Goal: Information Seeking & Learning: Learn about a topic

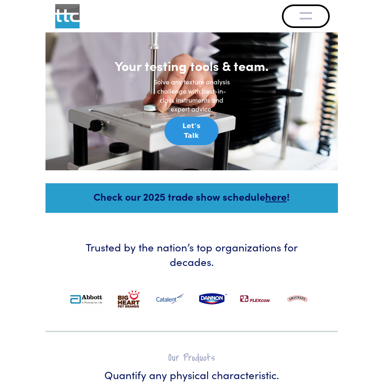
click at [300, 22] on span "Toggle navigation" at bounding box center [306, 16] width 12 height 12
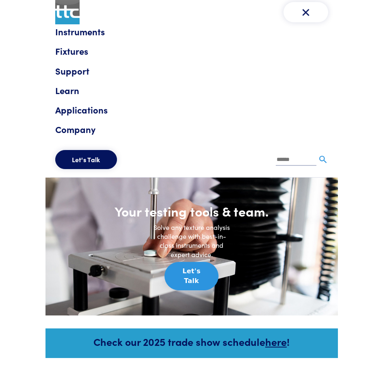
click at [297, 147] on div "Instruments Texture Analyzers Measure any physical product characteristic. TA.X…" at bounding box center [191, 100] width 273 height 153
click at [297, 153] on li at bounding box center [302, 159] width 52 height 19
click at [295, 162] on input "text" at bounding box center [296, 160] width 41 height 12
type input "**********"
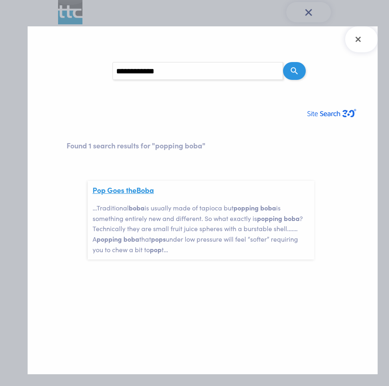
click at [149, 195] on span "Boba" at bounding box center [144, 190] width 17 height 10
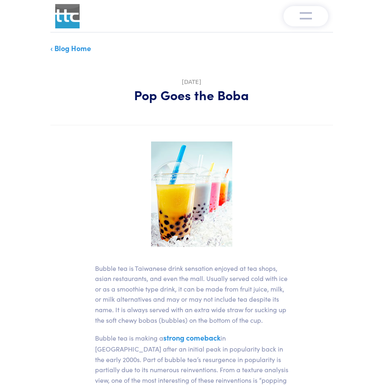
click at [178, 54] on p "‹ Blog Home" at bounding box center [191, 48] width 282 height 12
